Goal: Task Accomplishment & Management: Manage account settings

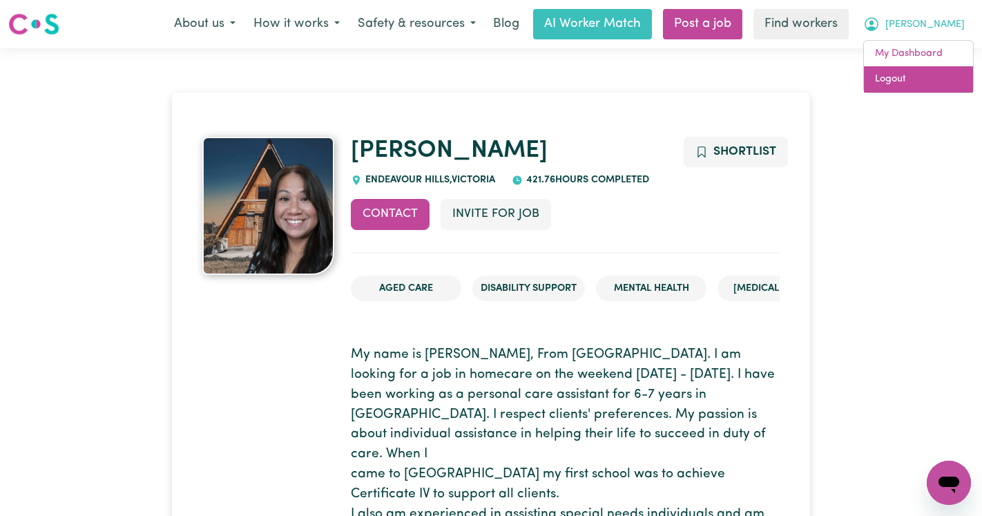
click at [919, 80] on link "Logout" at bounding box center [918, 79] width 109 height 26
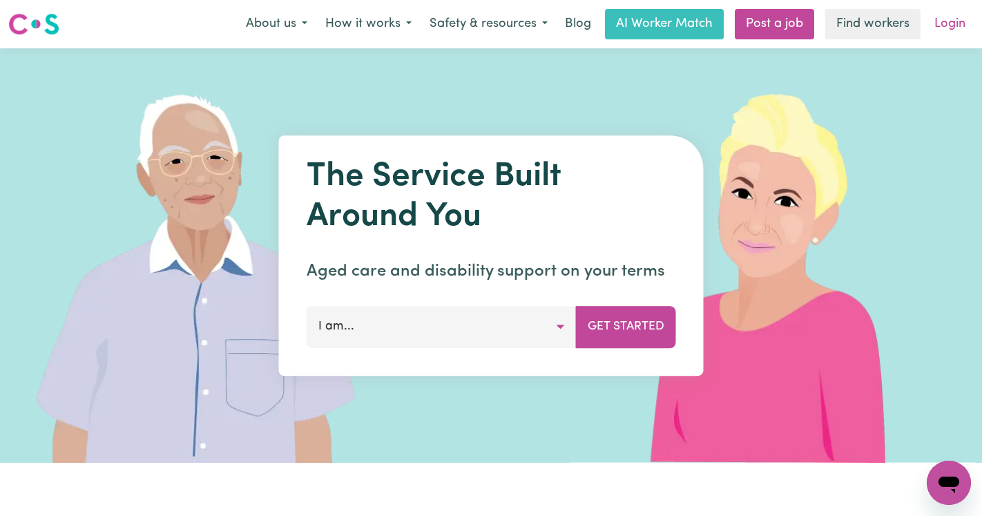
click at [948, 16] on link "Login" at bounding box center [950, 24] width 48 height 30
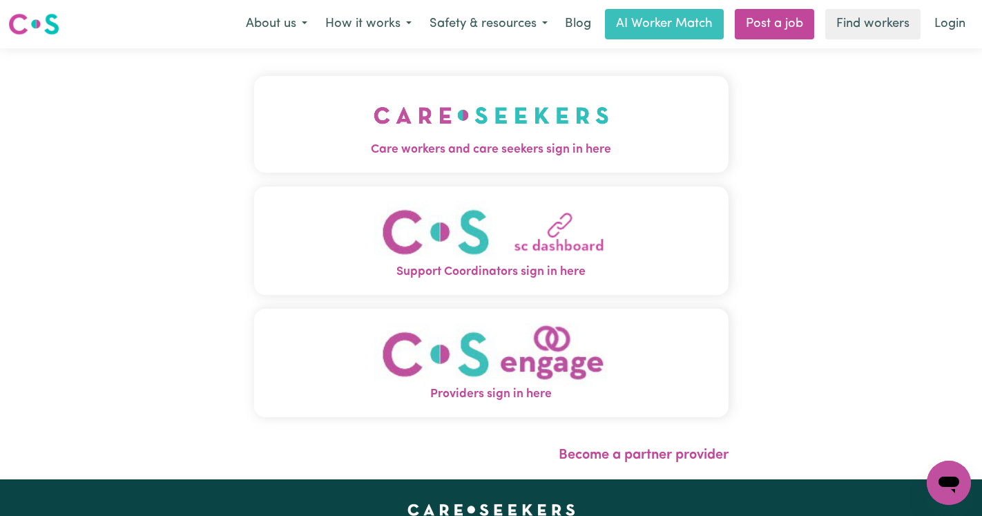
click at [539, 123] on img "Care workers and care seekers sign in here" at bounding box center [492, 115] width 236 height 51
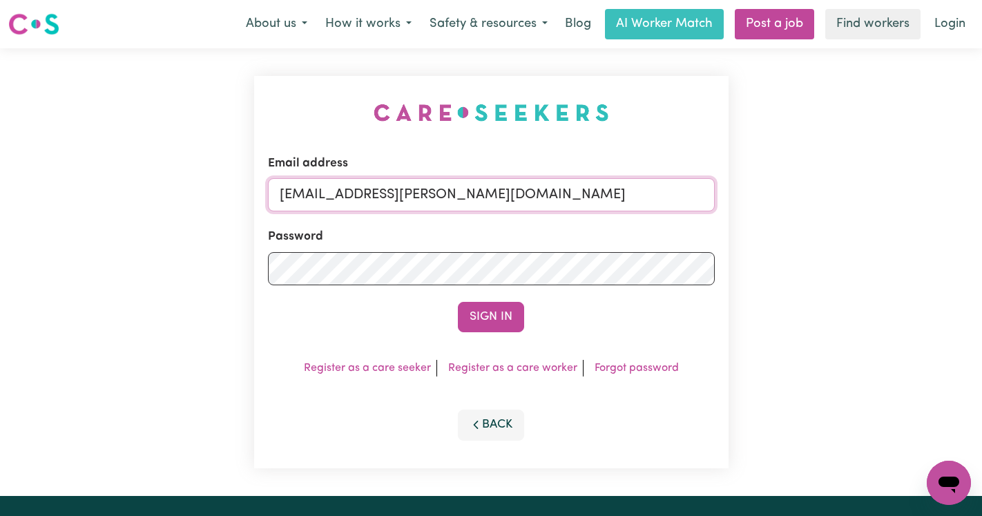
drag, startPoint x: 648, startPoint y: 200, endPoint x: 352, endPoint y: 195, distance: 295.7
click at [352, 195] on input "[EMAIL_ADDRESS][PERSON_NAME][DOMAIN_NAME]" at bounding box center [491, 194] width 447 height 33
paste input "DeniseMCA"
type input "[EMAIL_ADDRESS][DOMAIN_NAME]"
click at [458, 302] on button "Sign In" at bounding box center [491, 317] width 66 height 30
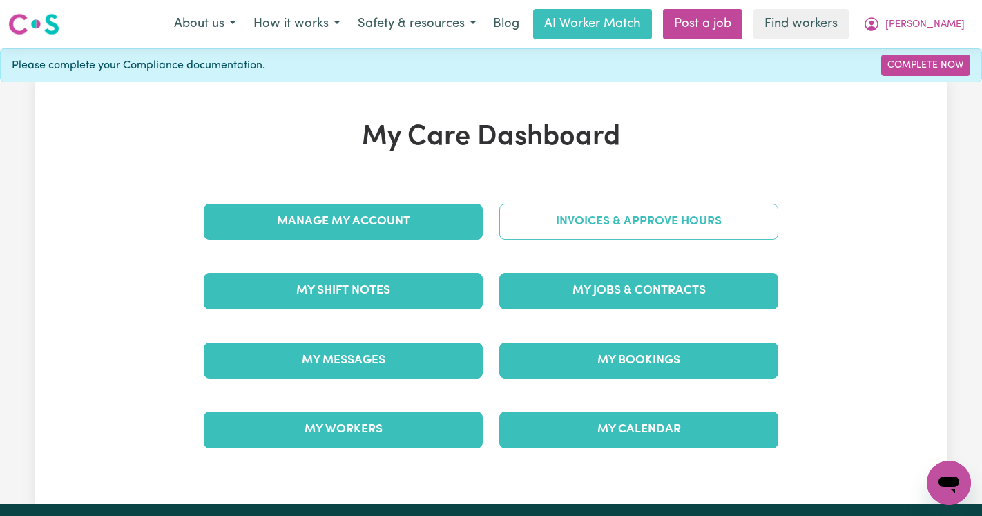
click at [533, 218] on link "Invoices & Approve Hours" at bounding box center [638, 222] width 279 height 36
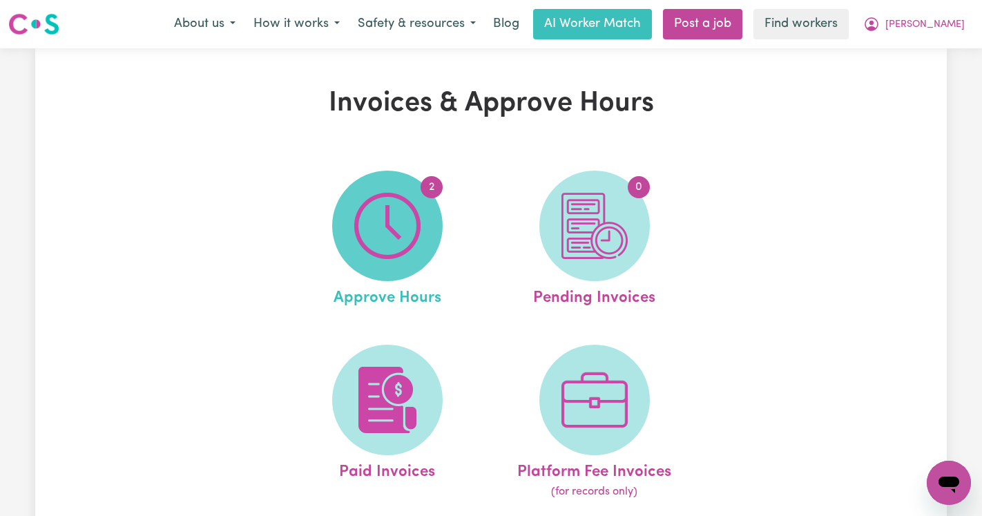
click at [412, 213] on img at bounding box center [387, 226] width 66 height 66
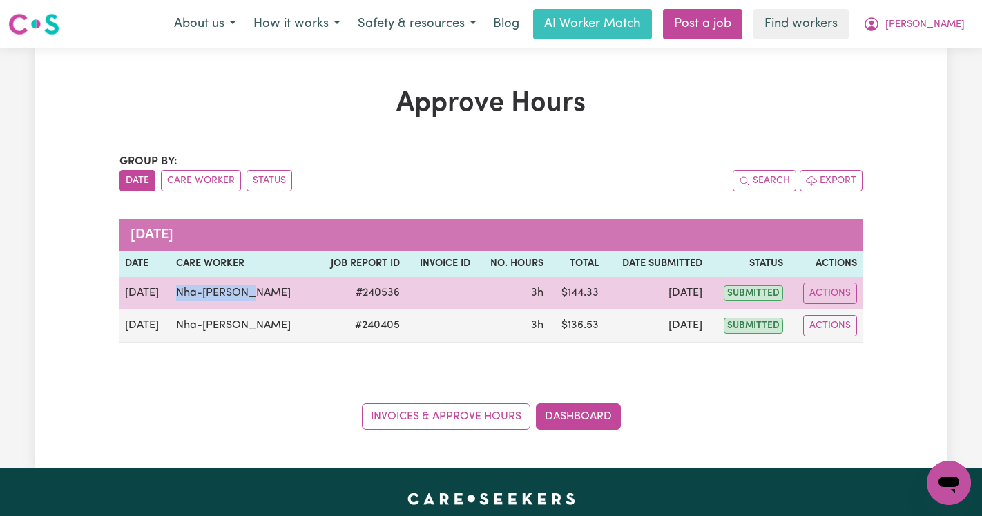
drag, startPoint x: 271, startPoint y: 296, endPoint x: 182, endPoint y: 291, distance: 89.3
click at [182, 291] on td "Nha-[PERSON_NAME]" at bounding box center [243, 293] width 144 height 32
copy td "Nha-[PERSON_NAME]"
